Goal: Transaction & Acquisition: Purchase product/service

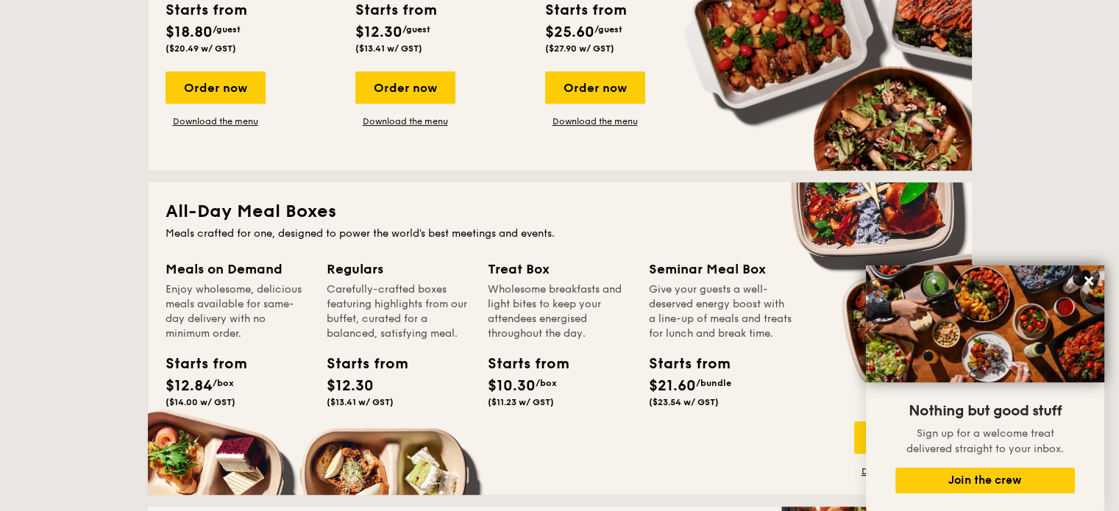
scroll to position [883, 0]
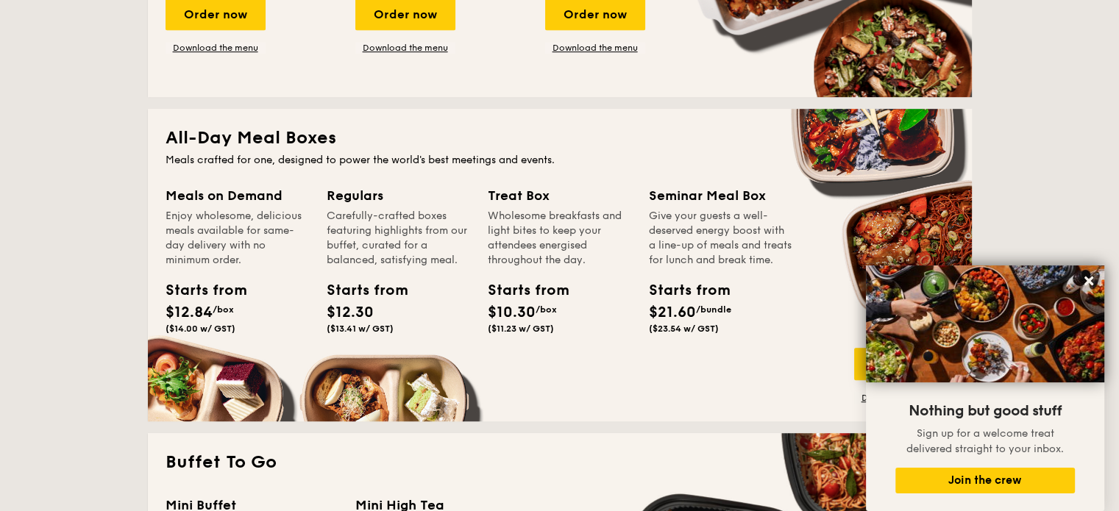
click at [645, 281] on div "Treat Box Wholesome breakfasts and light bites to keep your attendees energised…" at bounding box center [568, 280] width 161 height 190
click at [548, 280] on div "Starts from" at bounding box center [521, 291] width 66 height 22
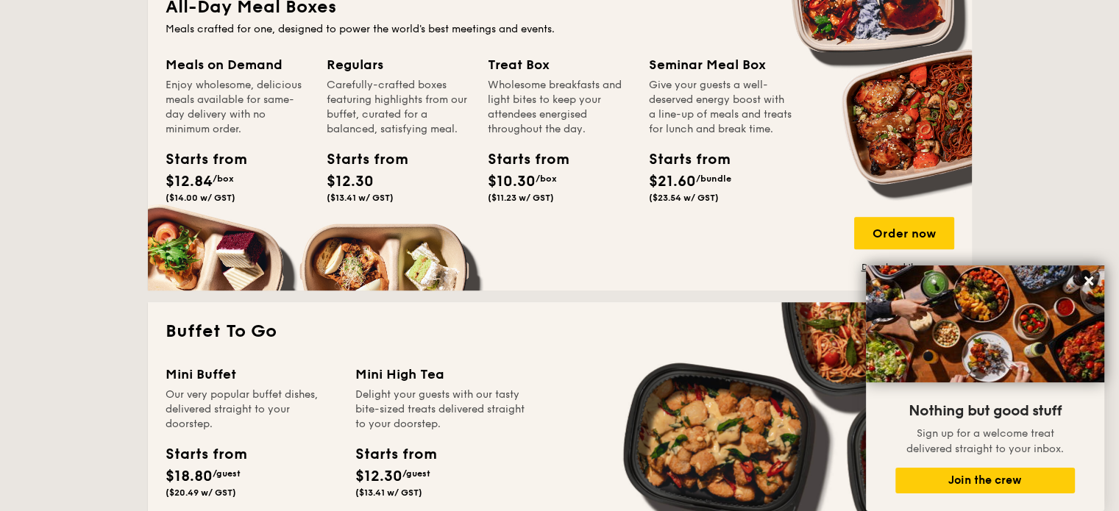
scroll to position [1104, 0]
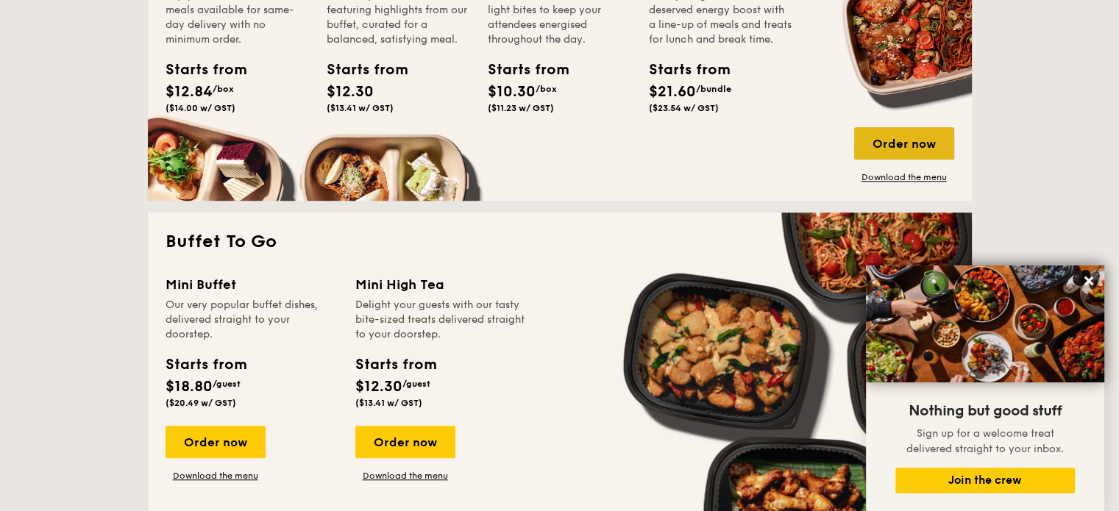
click at [890, 141] on div "Order now" at bounding box center [904, 143] width 100 height 32
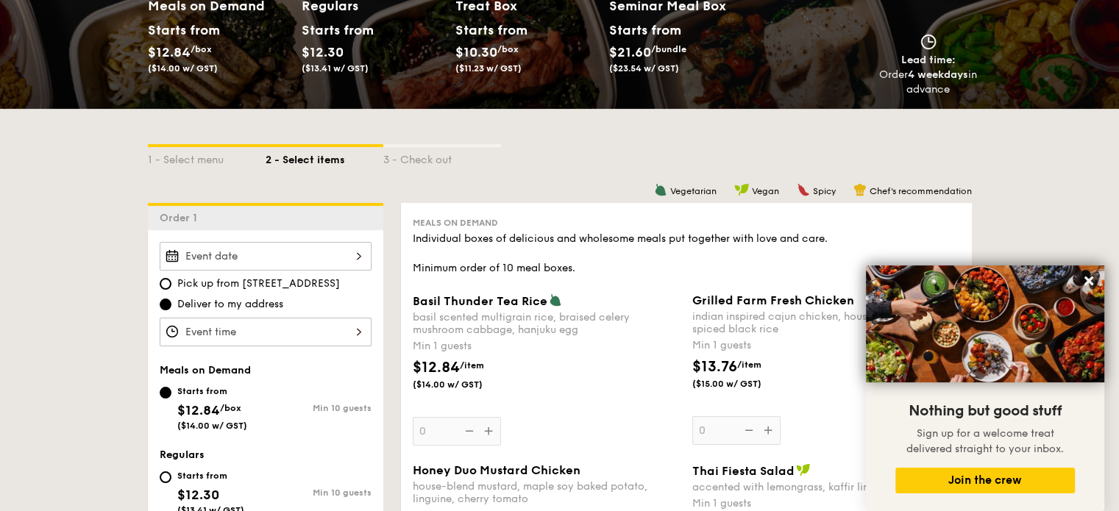
scroll to position [221, 0]
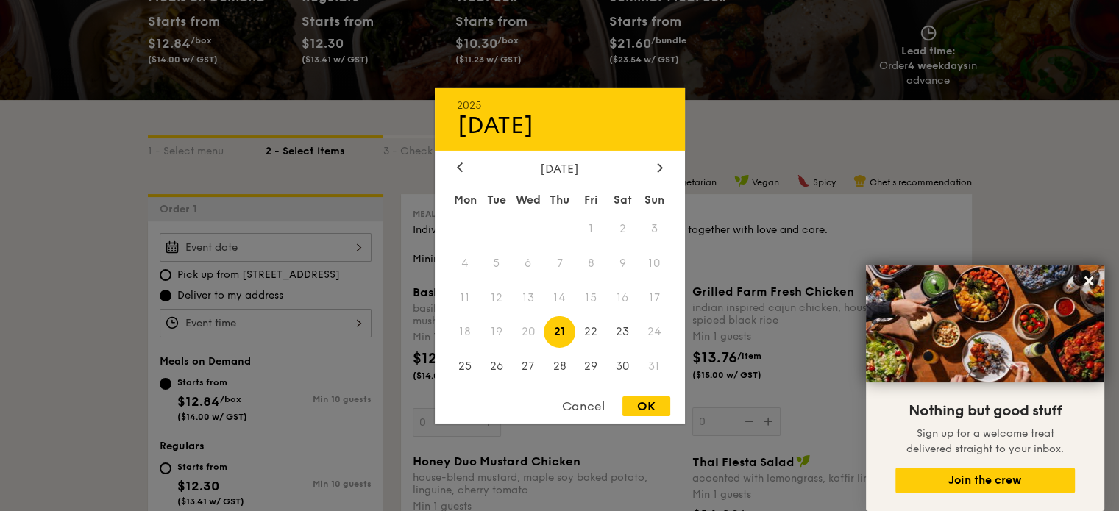
click at [355, 243] on div "2025 Aug [DATE] Tue Wed Thu Fri Sat Sun 1 2 3 4 5 6 7 8 9 10 11 12 13 14 15 16 …" at bounding box center [266, 247] width 212 height 29
click at [564, 335] on span "21" at bounding box center [560, 332] width 32 height 32
click at [644, 416] on div "OK" at bounding box center [647, 407] width 48 height 20
type input "[DATE]"
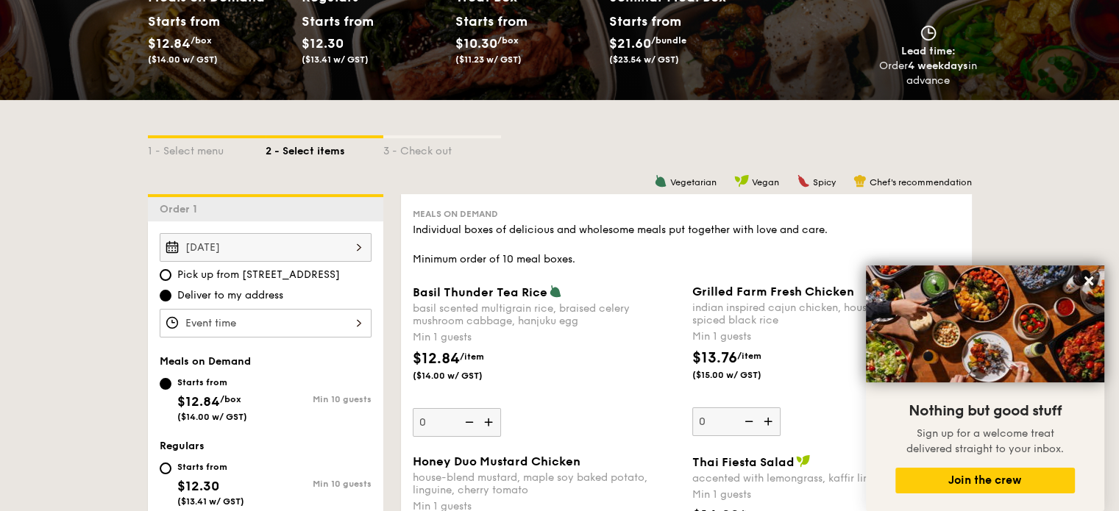
click at [277, 329] on div at bounding box center [266, 323] width 212 height 29
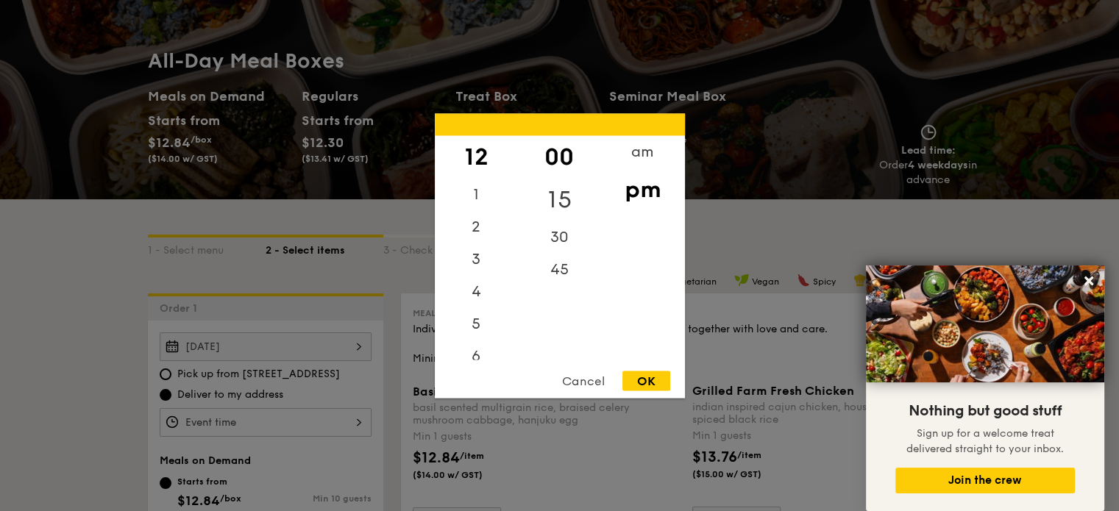
scroll to position [147, 0]
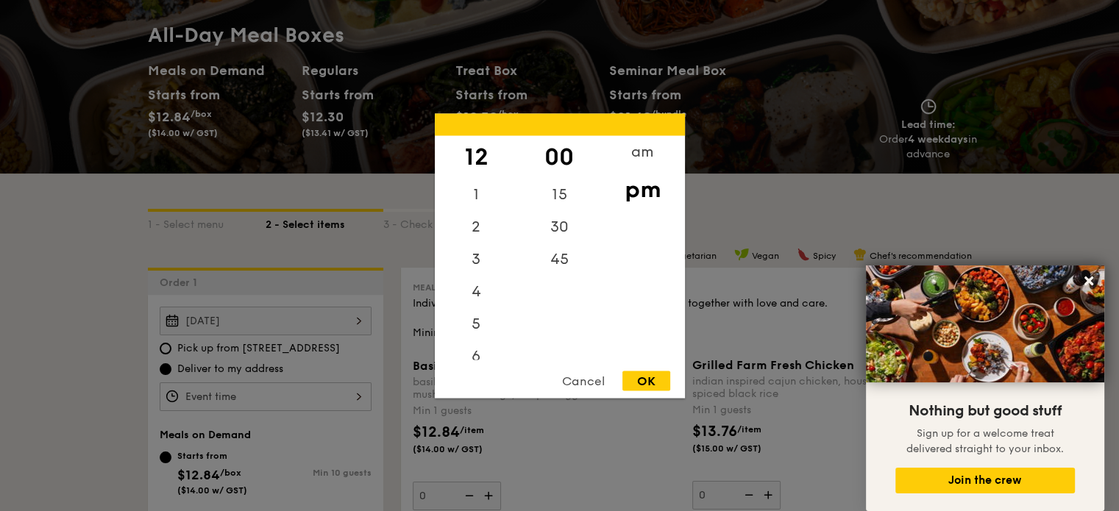
click at [471, 155] on div "12" at bounding box center [476, 156] width 83 height 43
click at [648, 386] on div "OK" at bounding box center [647, 381] width 48 height 20
type input "12:00PM"
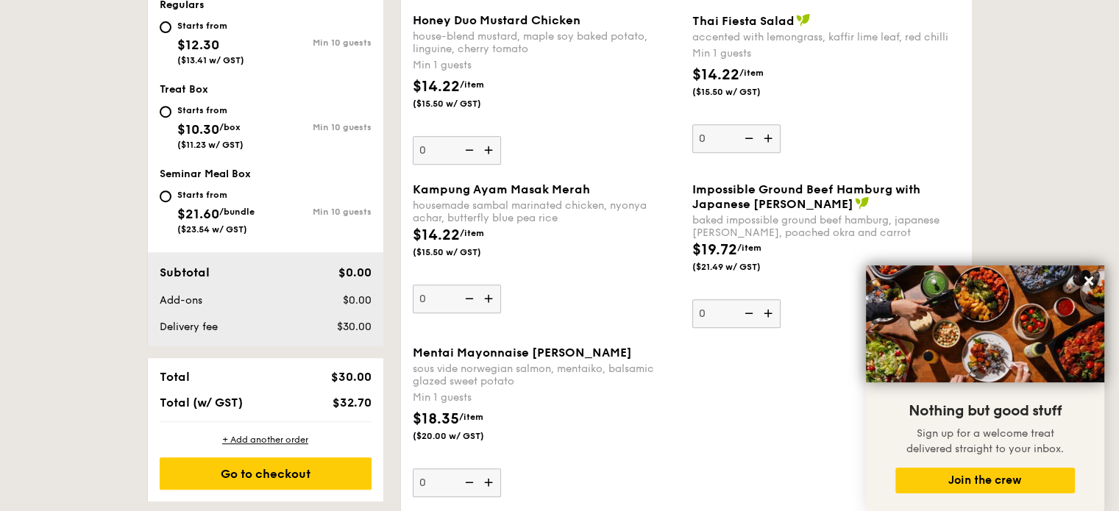
scroll to position [515, 0]
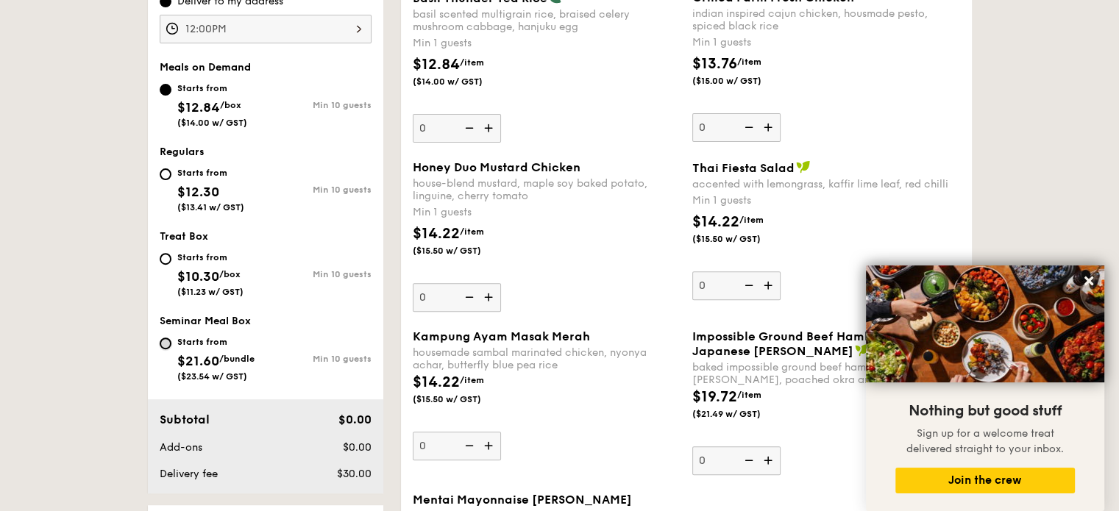
click at [165, 342] on input "Starts from $21.60 /bundle ($23.54 w/ GST) Min 10 guests" at bounding box center [166, 344] width 12 height 12
radio input "true"
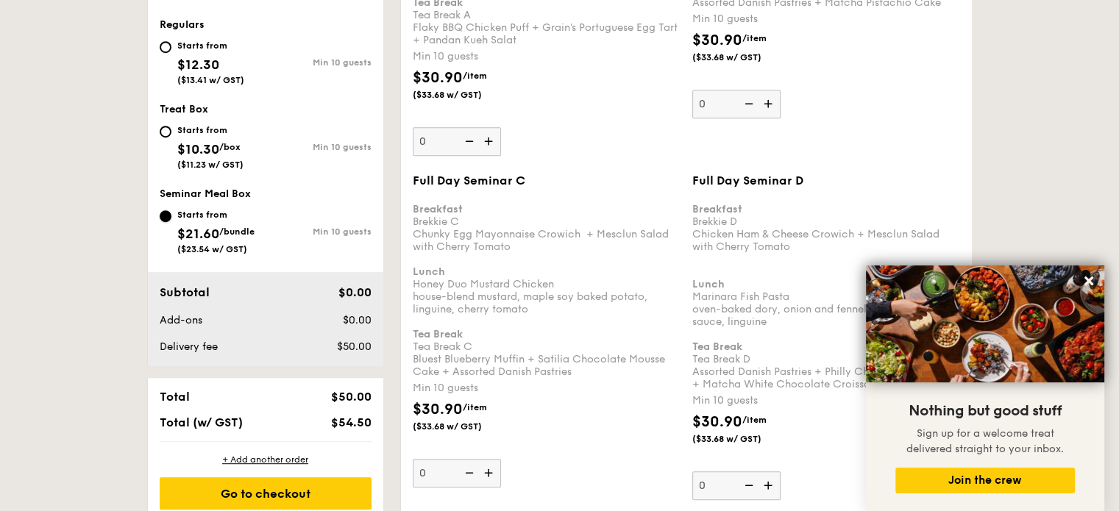
scroll to position [736, 0]
click at [167, 129] on input "Starts from $10.30 /box ($11.23 w/ GST) Min 10 guests" at bounding box center [166, 131] width 12 height 12
radio input "true"
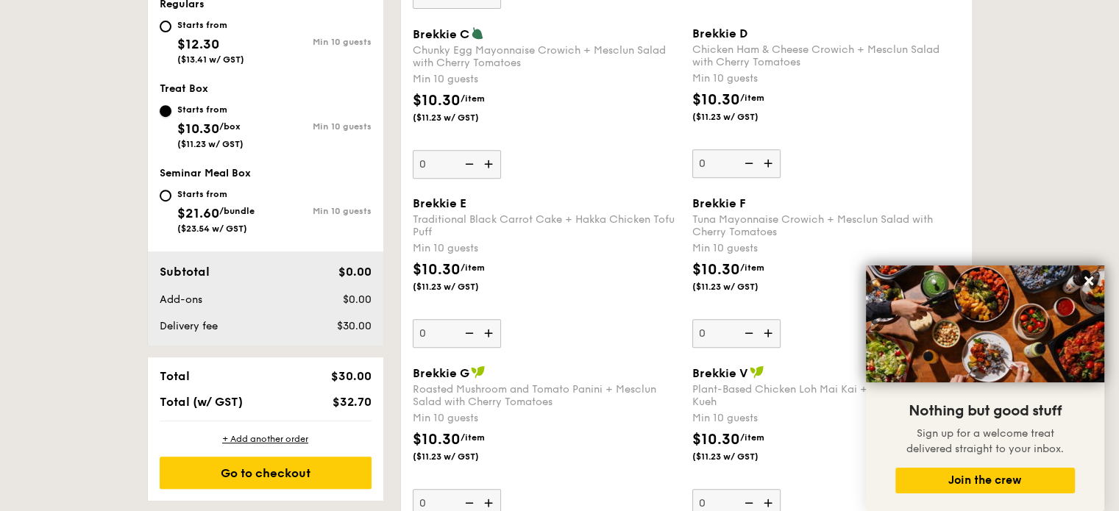
scroll to position [644, 0]
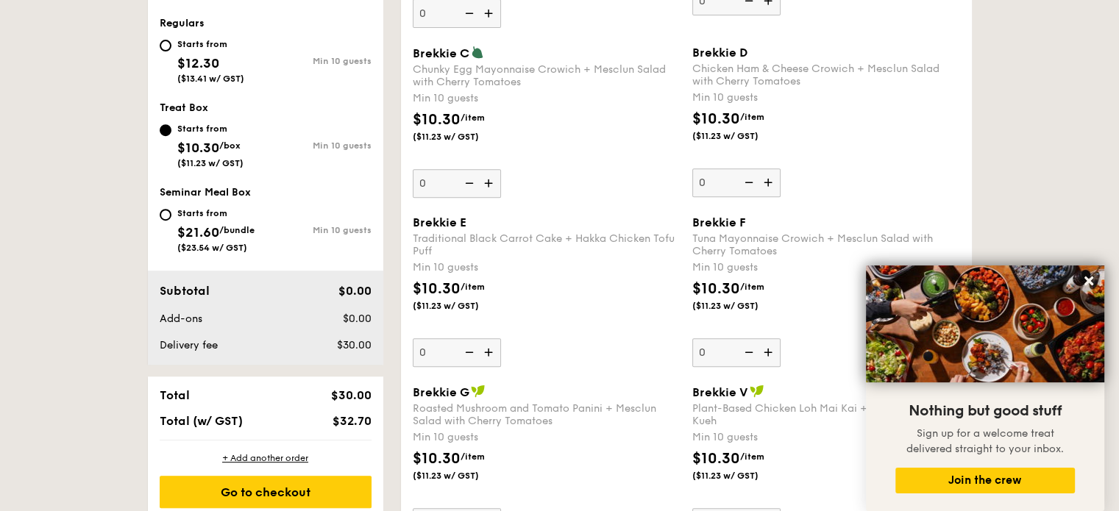
click at [167, 54] on div "Starts from $12.30 ($13.41 w/ GST)" at bounding box center [213, 59] width 106 height 49
click at [167, 52] on input "Starts from $12.30 ($13.41 w/ GST) Min 10 guests" at bounding box center [166, 46] width 12 height 12
radio input "true"
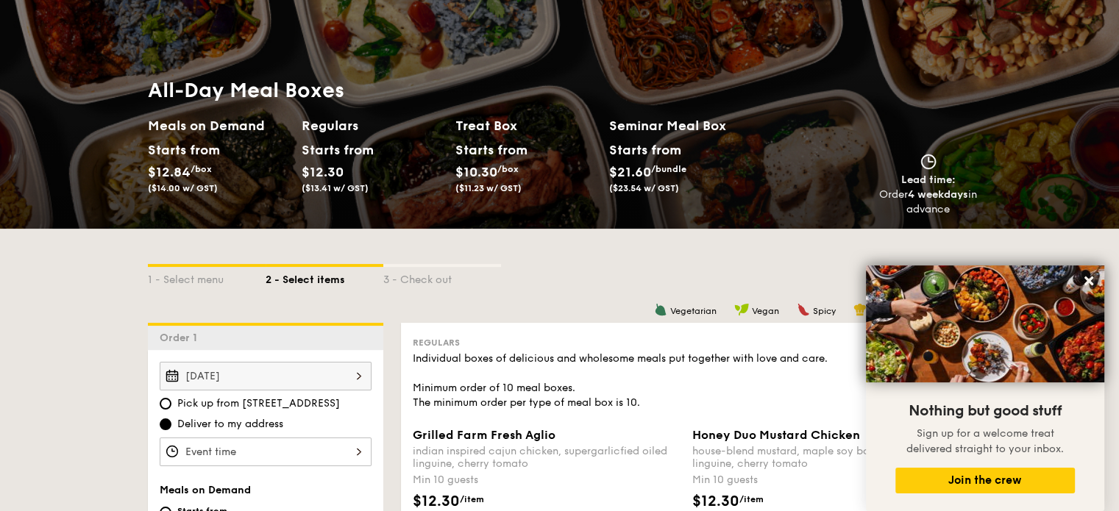
scroll to position [0, 0]
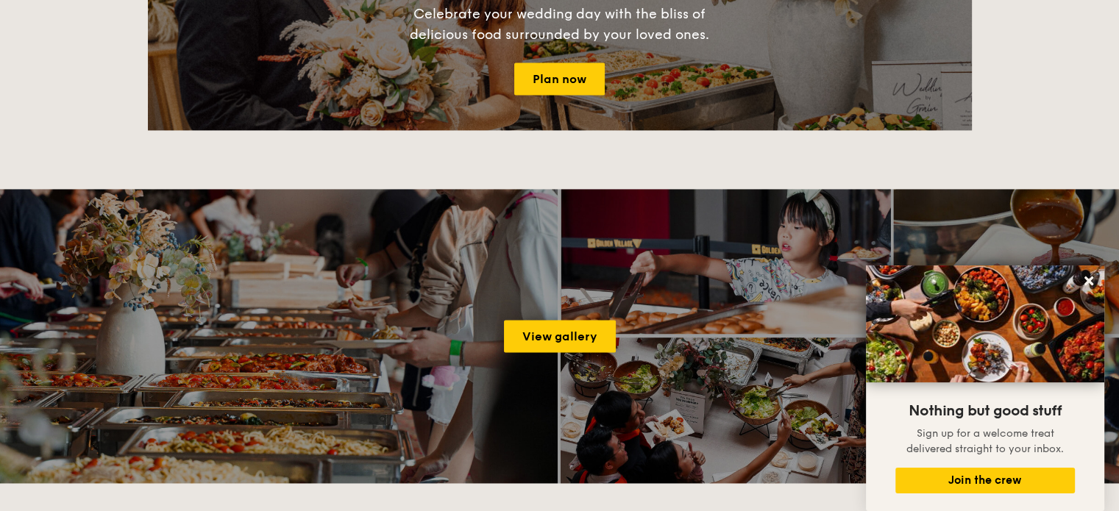
scroll to position [2123, 0]
